Goal: Use online tool/utility

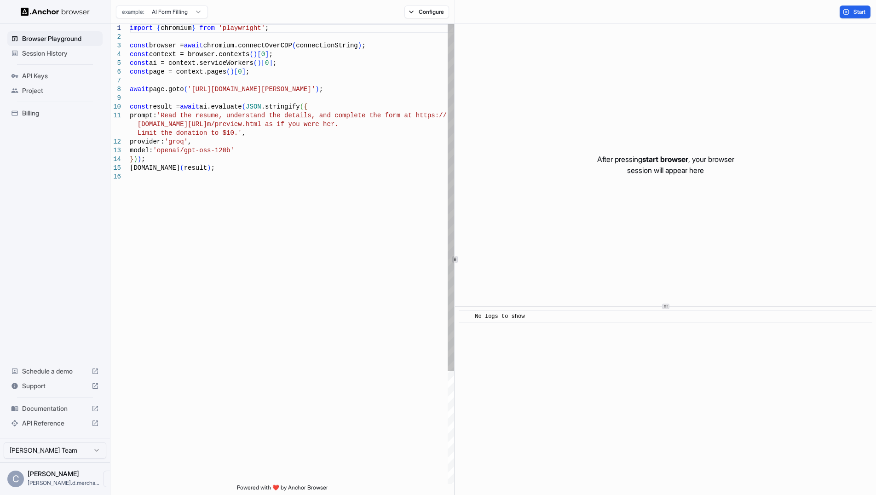
type textarea "**********"
click at [286, 176] on div "import { chromium } from 'playwright' ; const browser = await chromium.connectO…" at bounding box center [292, 328] width 324 height 609
